Goal: Find contact information: Find contact information

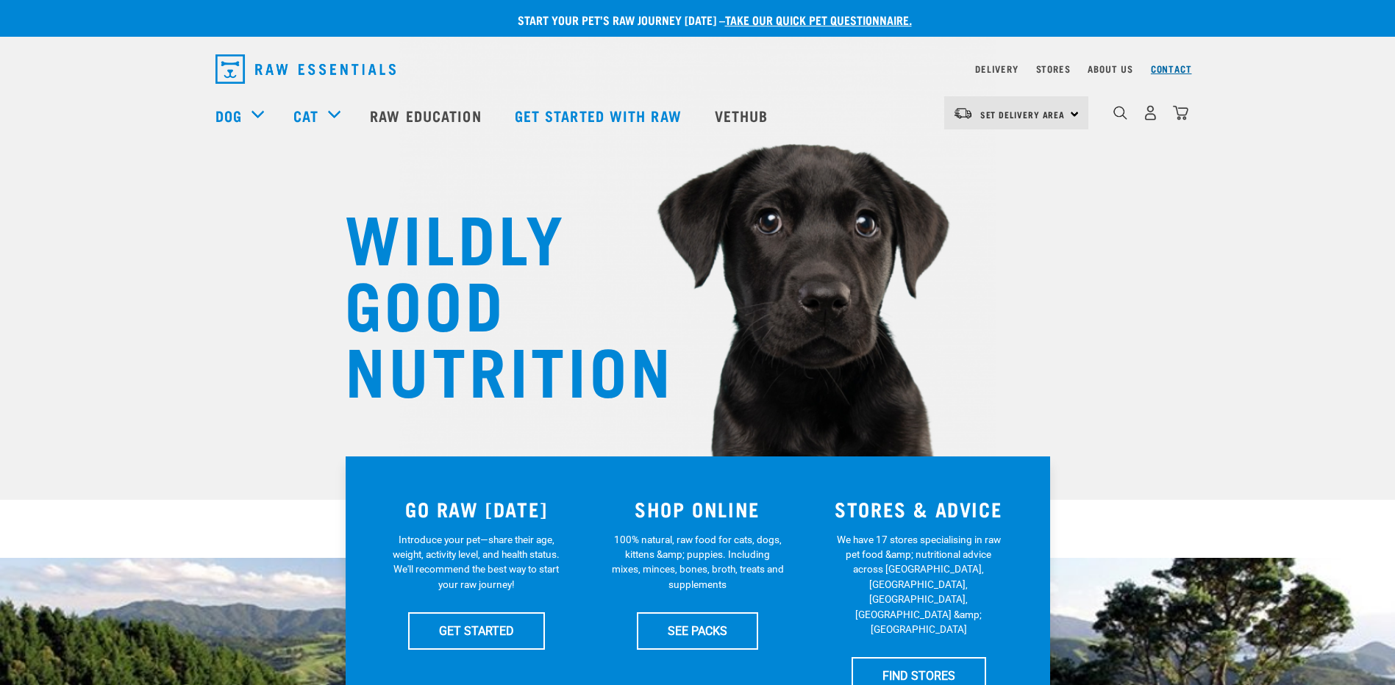
click at [1170, 67] on link "Contact" at bounding box center [1171, 68] width 41 height 5
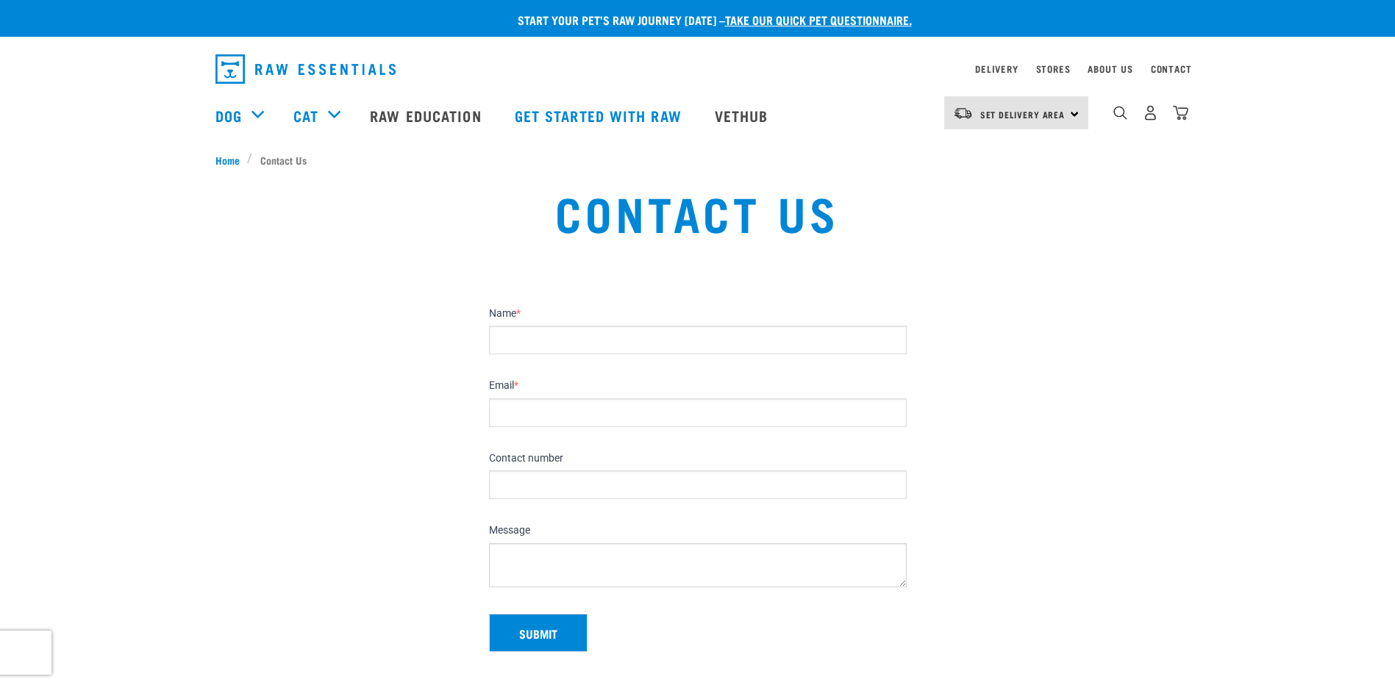
click at [274, 157] on li "Contact Us" at bounding box center [280, 159] width 67 height 15
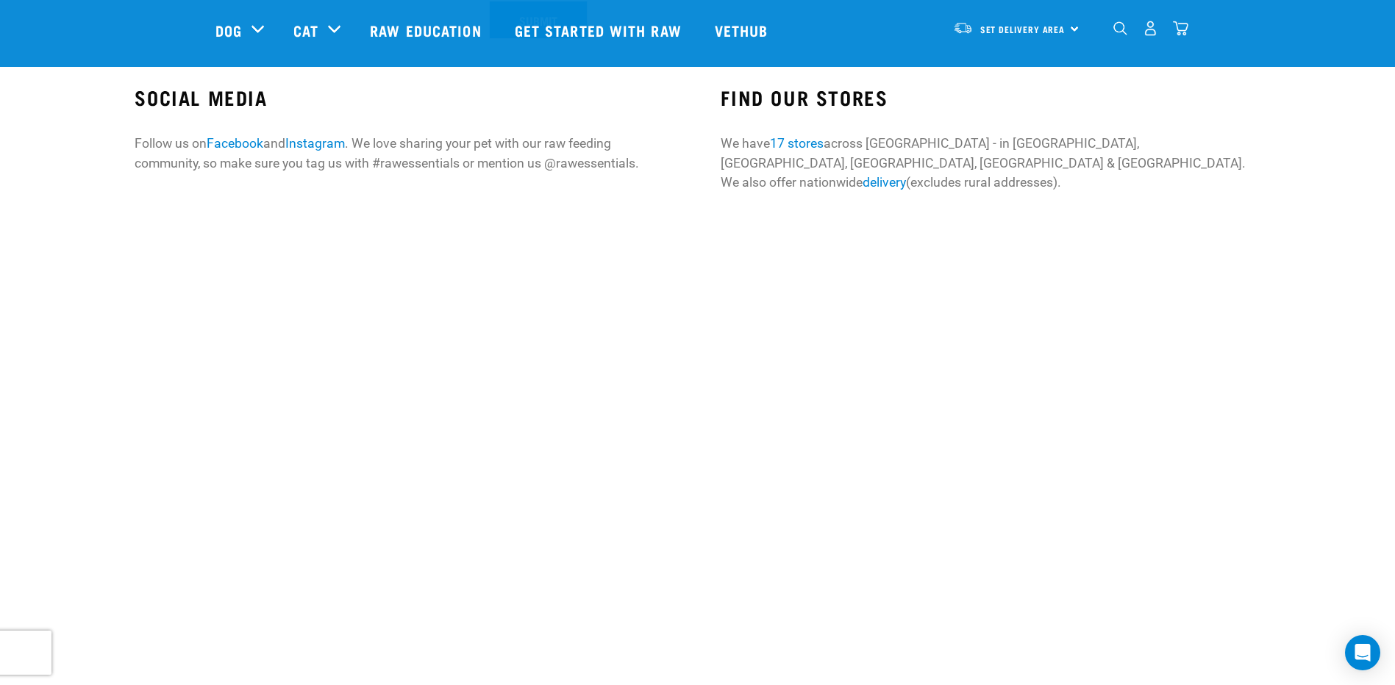
scroll to position [515, 0]
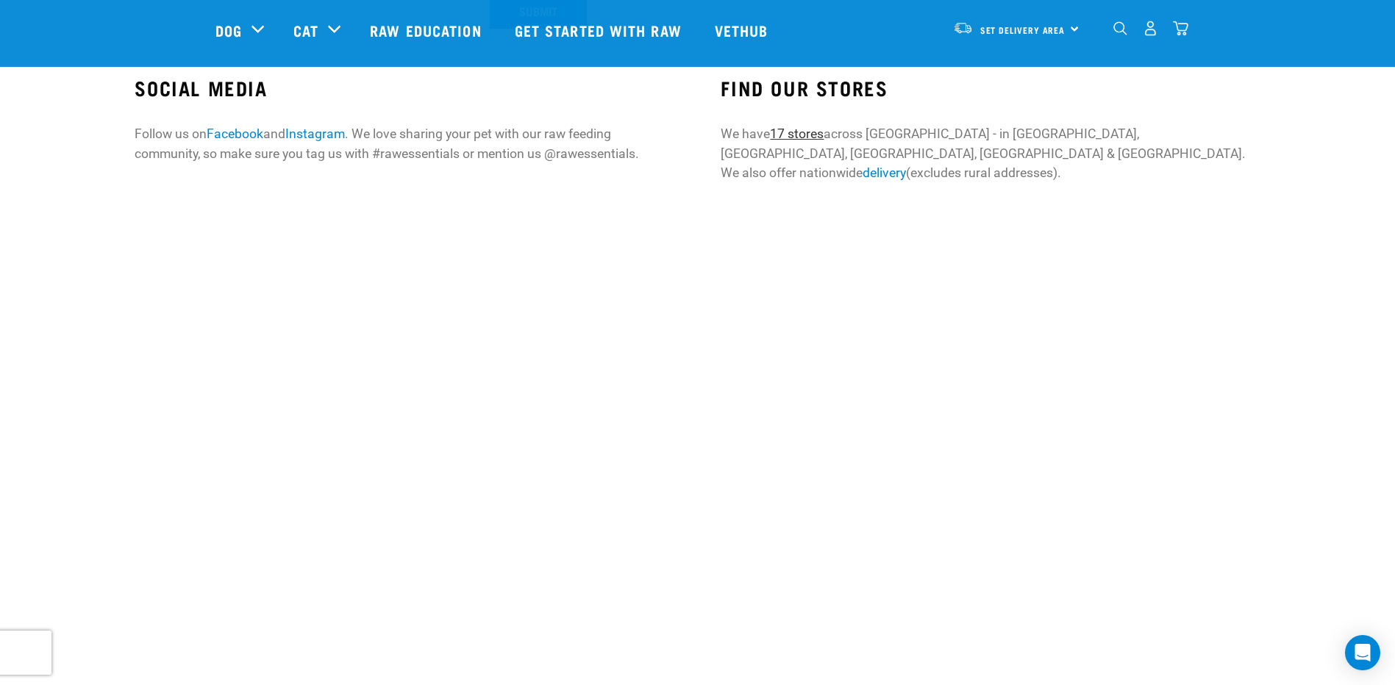
click at [805, 126] on link "17 stores" at bounding box center [797, 133] width 54 height 15
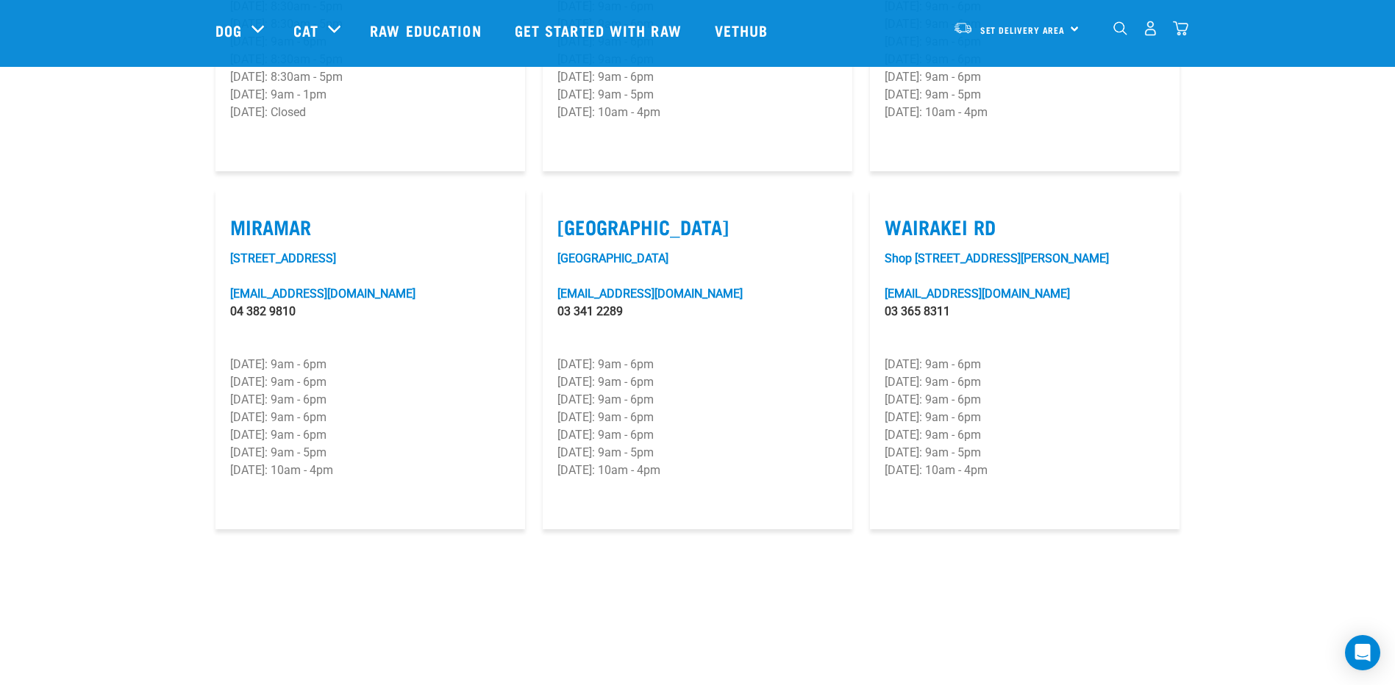
scroll to position [2133, 0]
